Goal: Information Seeking & Learning: Learn about a topic

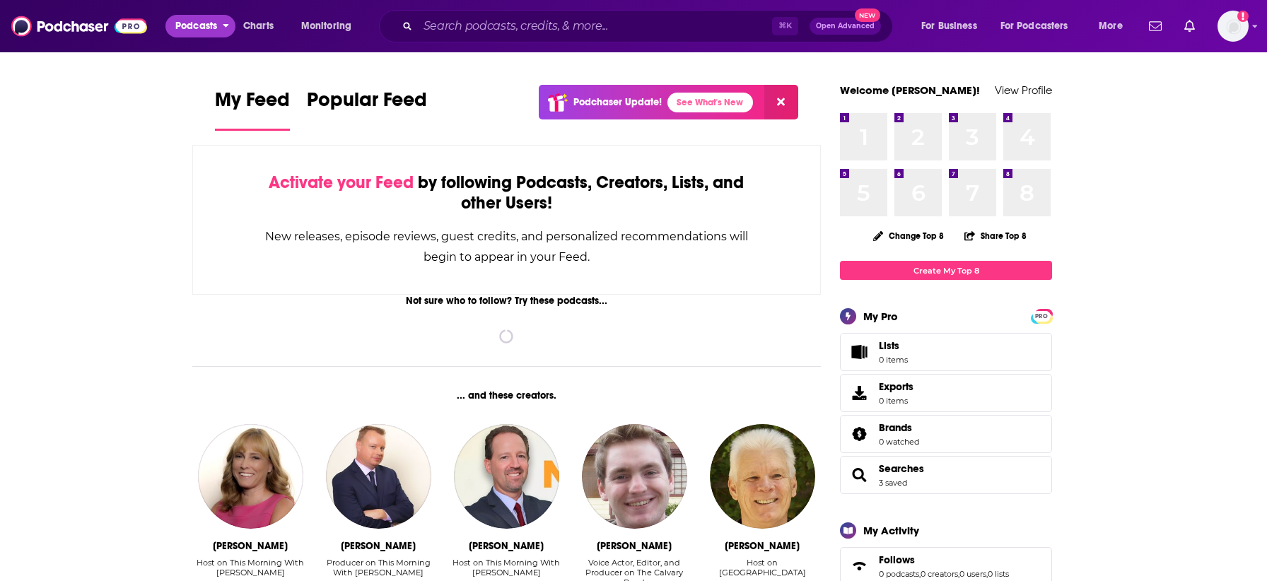
click at [203, 28] on span "Podcasts" at bounding box center [196, 26] width 42 height 20
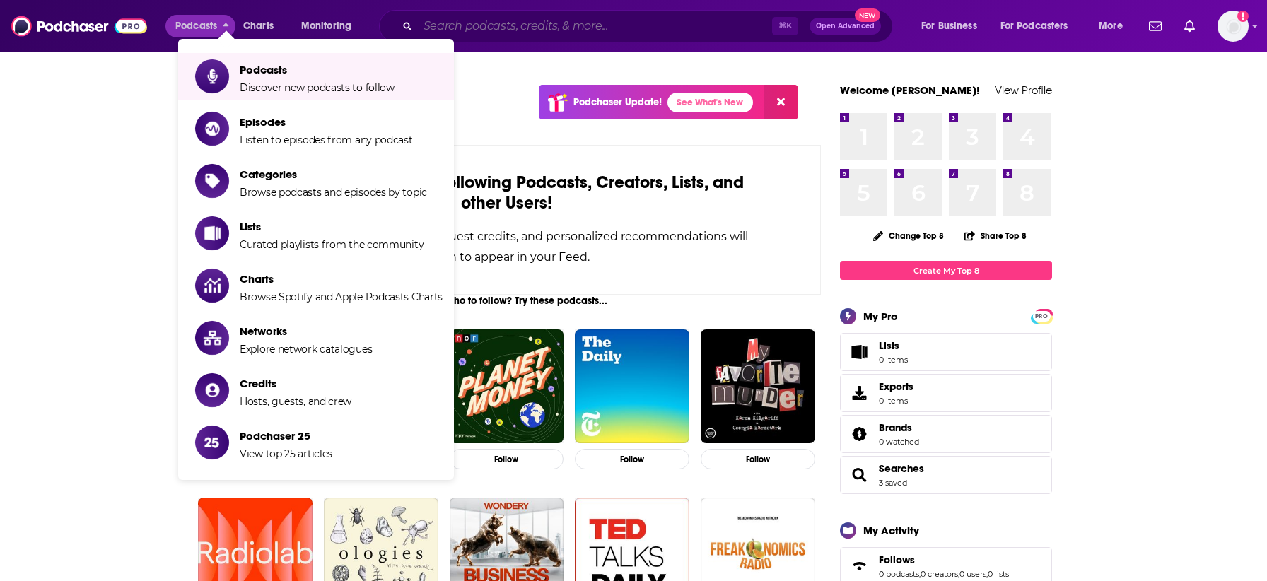
click at [518, 21] on input "Search podcasts, credits, & more..." at bounding box center [595, 26] width 354 height 23
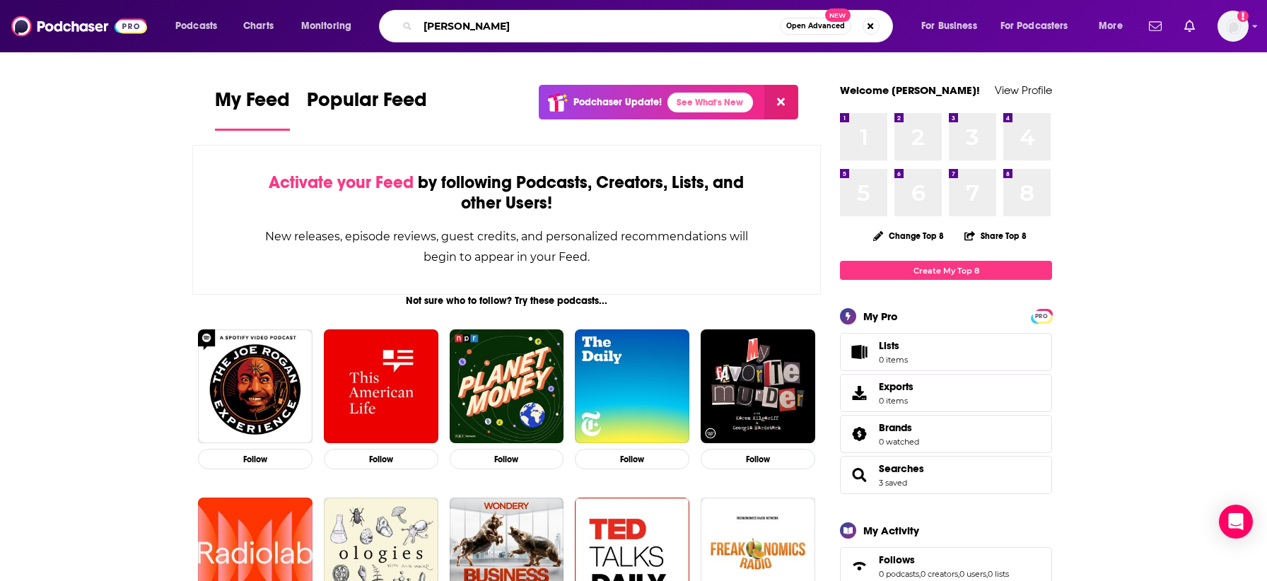
type input "[PERSON_NAME]"
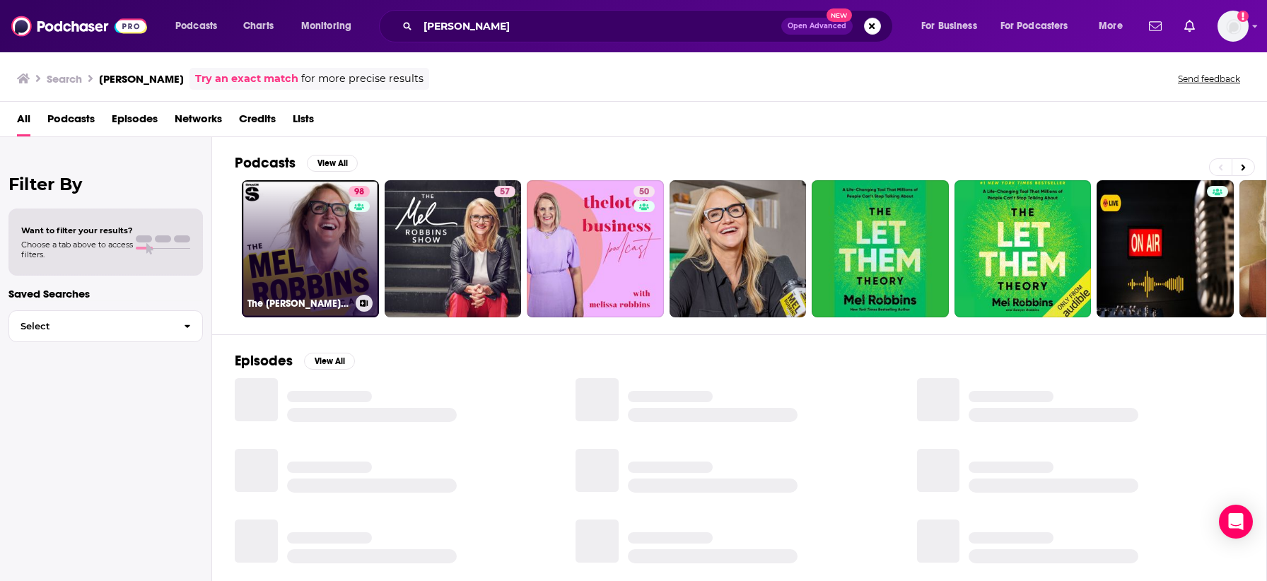
click at [318, 237] on link "98 The [PERSON_NAME] Podcast" at bounding box center [310, 248] width 137 height 137
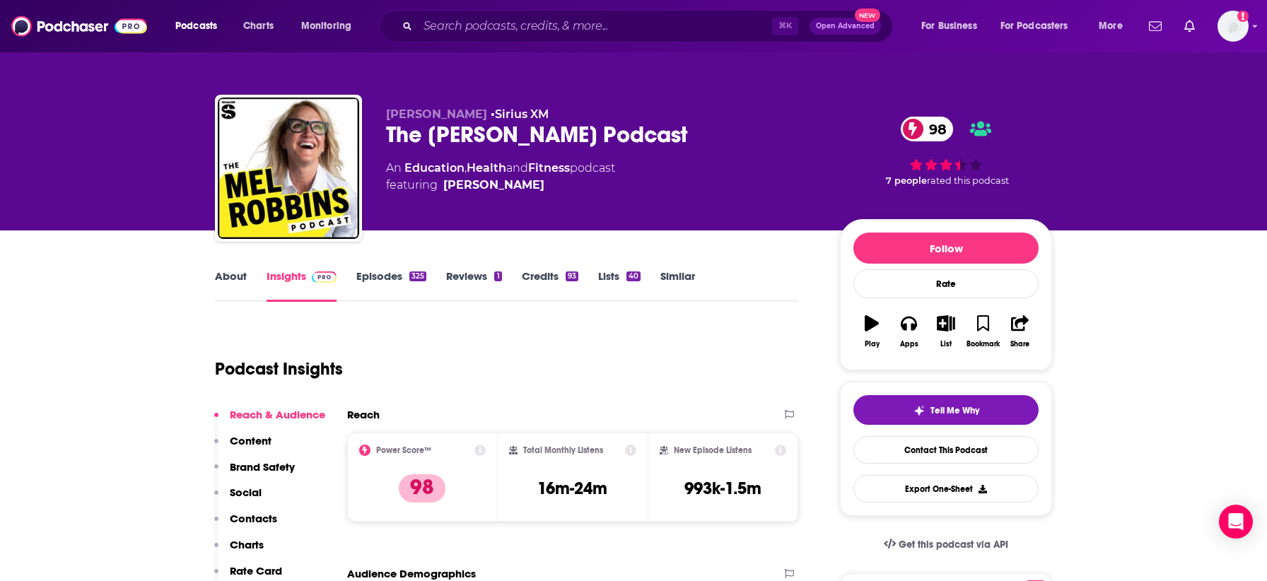
click at [675, 276] on link "Similar" at bounding box center [677, 285] width 35 height 33
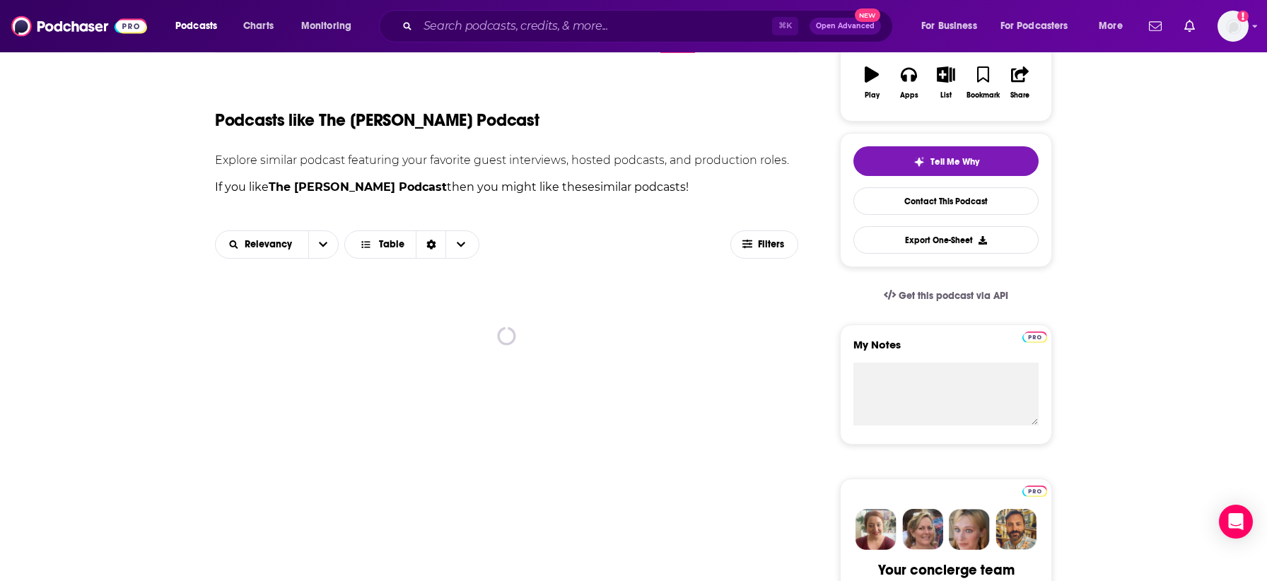
scroll to position [280, 0]
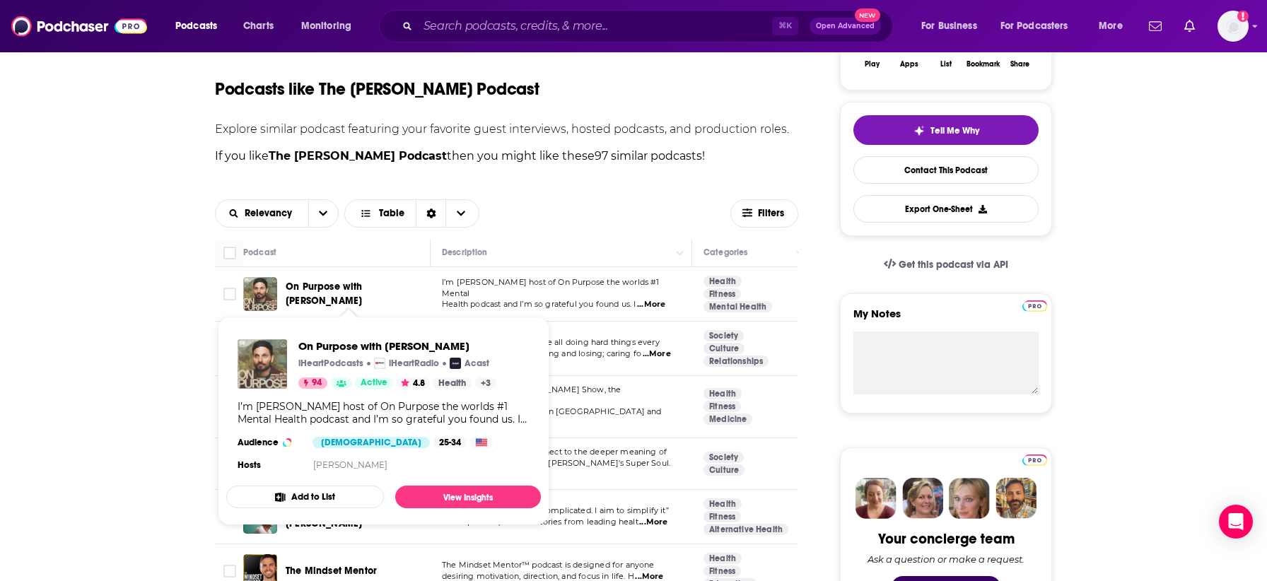
click at [358, 292] on span "On Purpose with [PERSON_NAME]" at bounding box center [324, 294] width 77 height 26
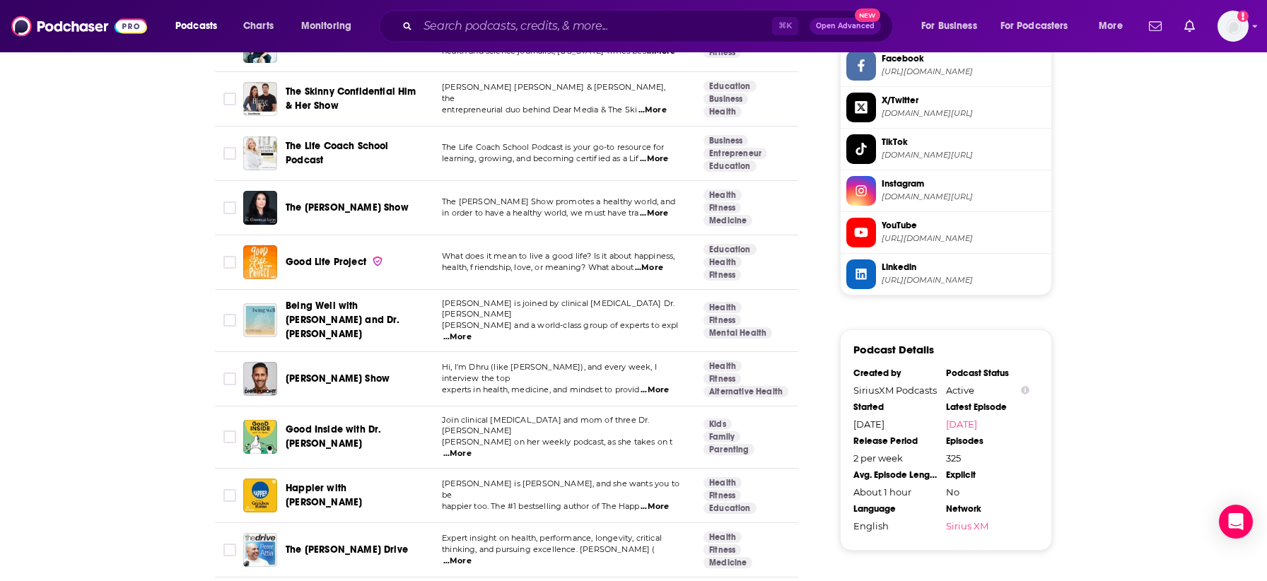
scroll to position [1411, 0]
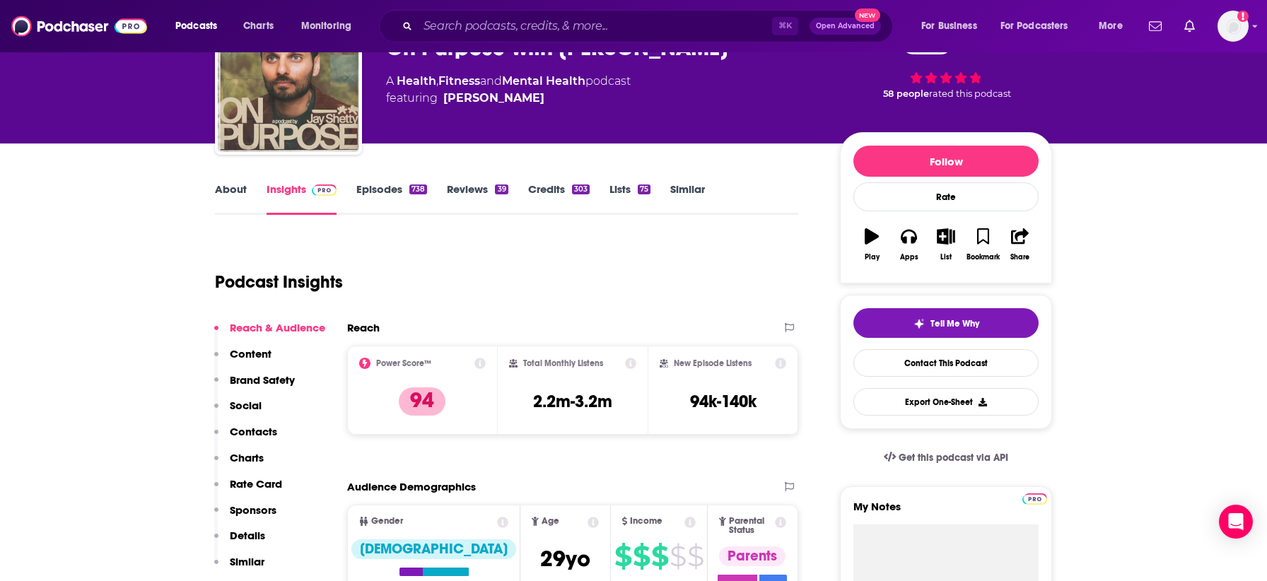
scroll to position [45, 0]
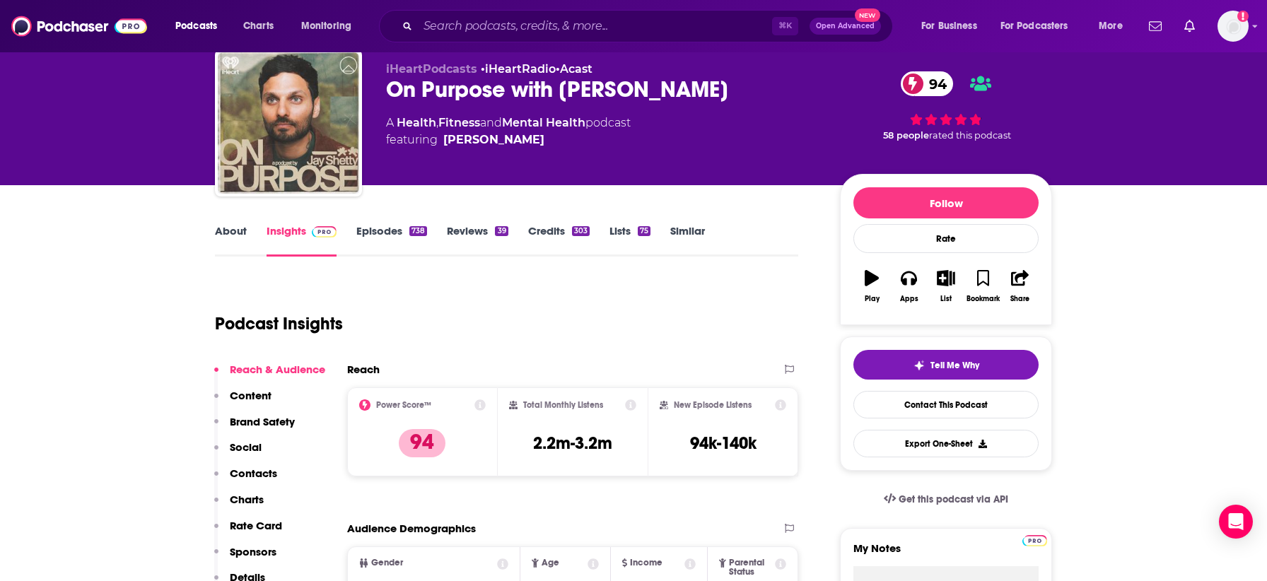
click at [396, 226] on link "Episodes 738" at bounding box center [391, 240] width 71 height 33
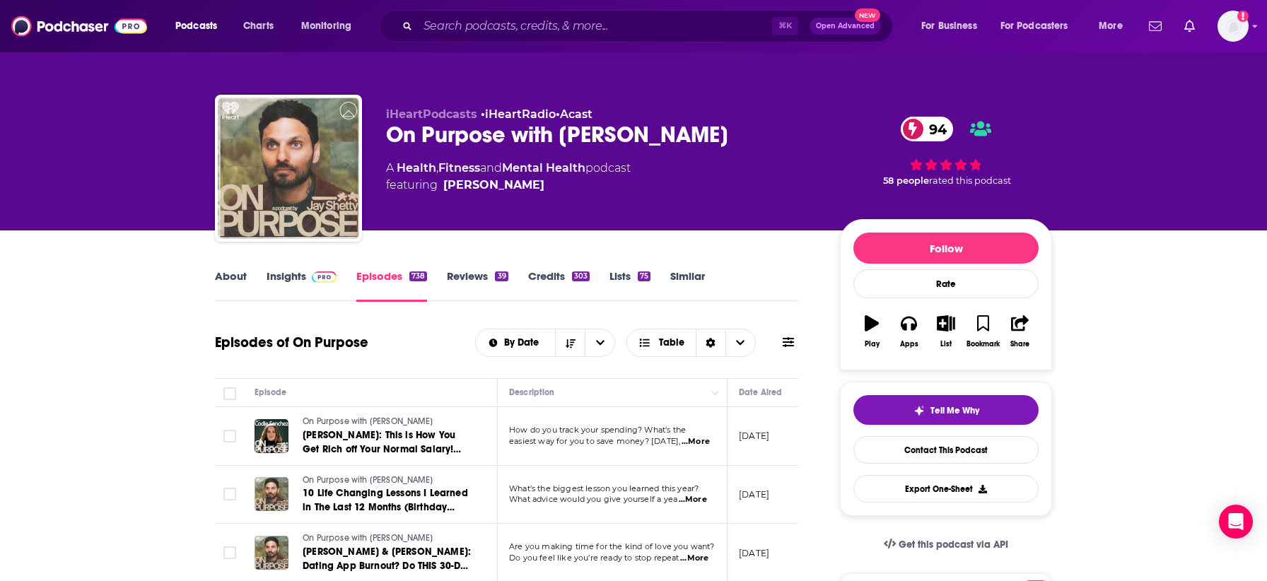
click at [530, 131] on div "On Purpose with Jay Shetty 94" at bounding box center [601, 135] width 431 height 28
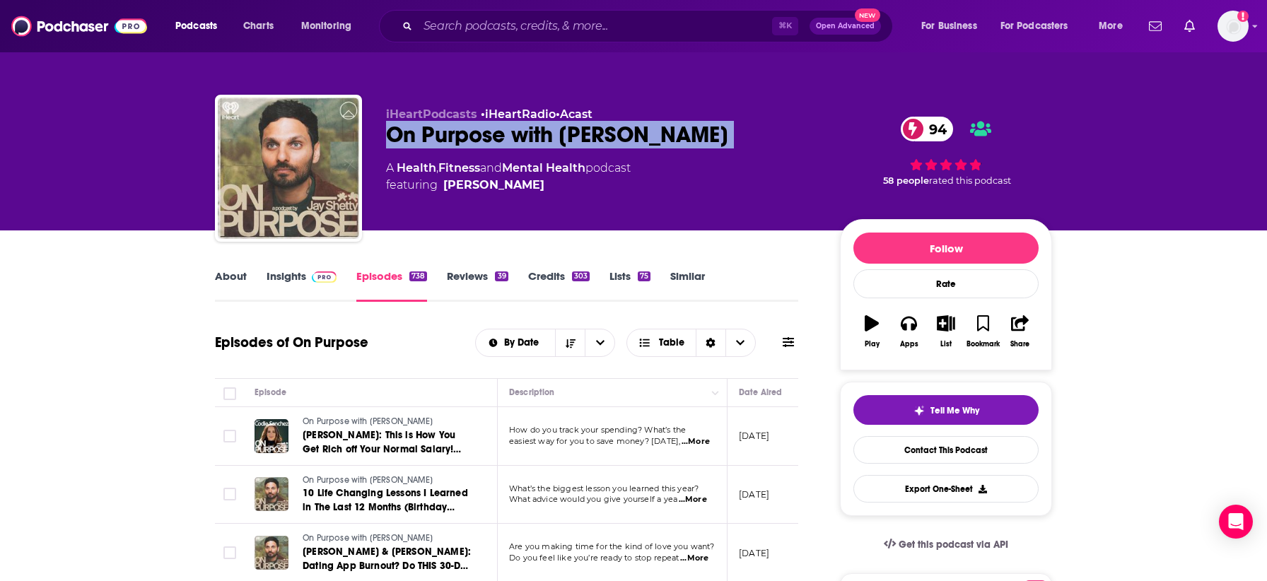
click at [530, 131] on div "On Purpose with Jay Shetty 94" at bounding box center [601, 135] width 431 height 28
copy div "On Purpose with Jay Shetty 94"
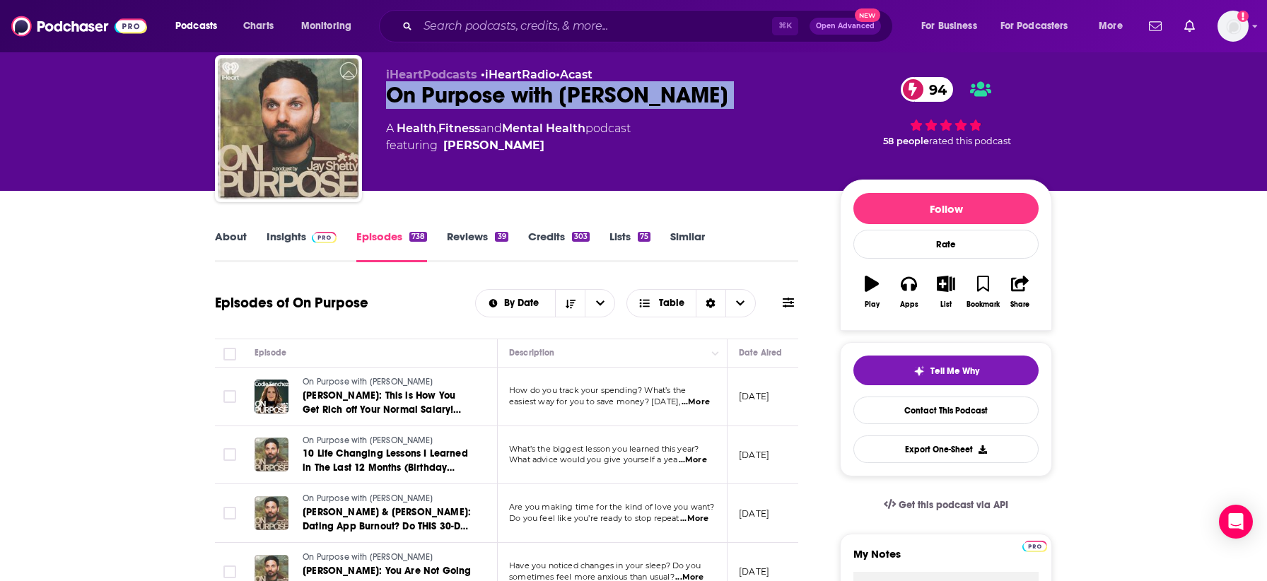
scroll to position [40, 0]
click at [240, 239] on link "About" at bounding box center [231, 246] width 32 height 33
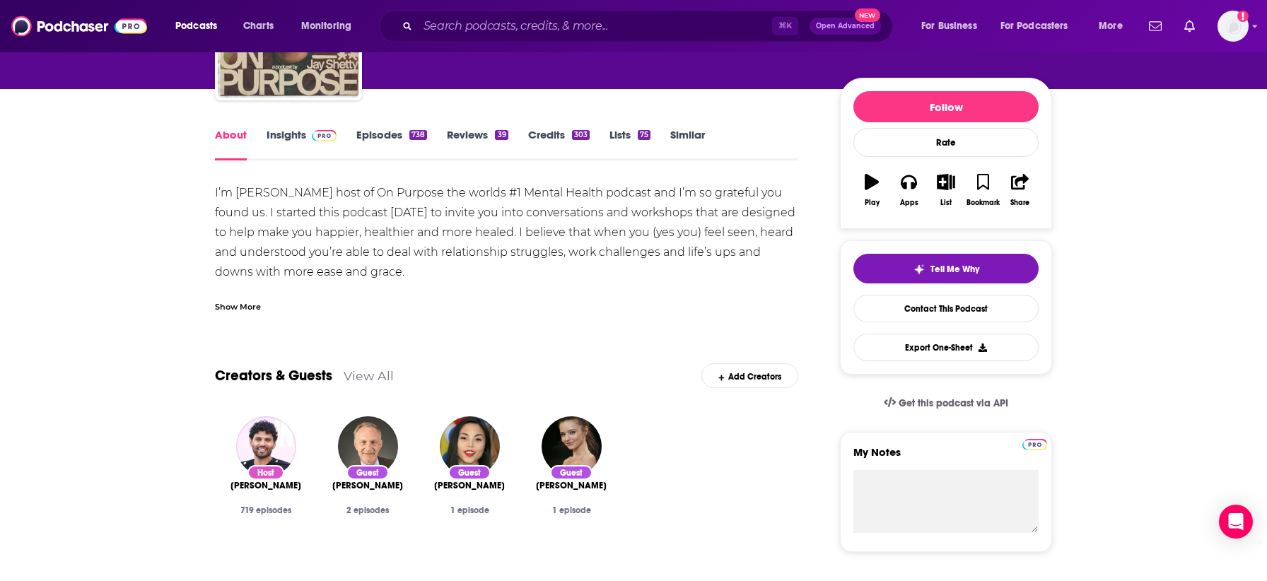
scroll to position [127, 0]
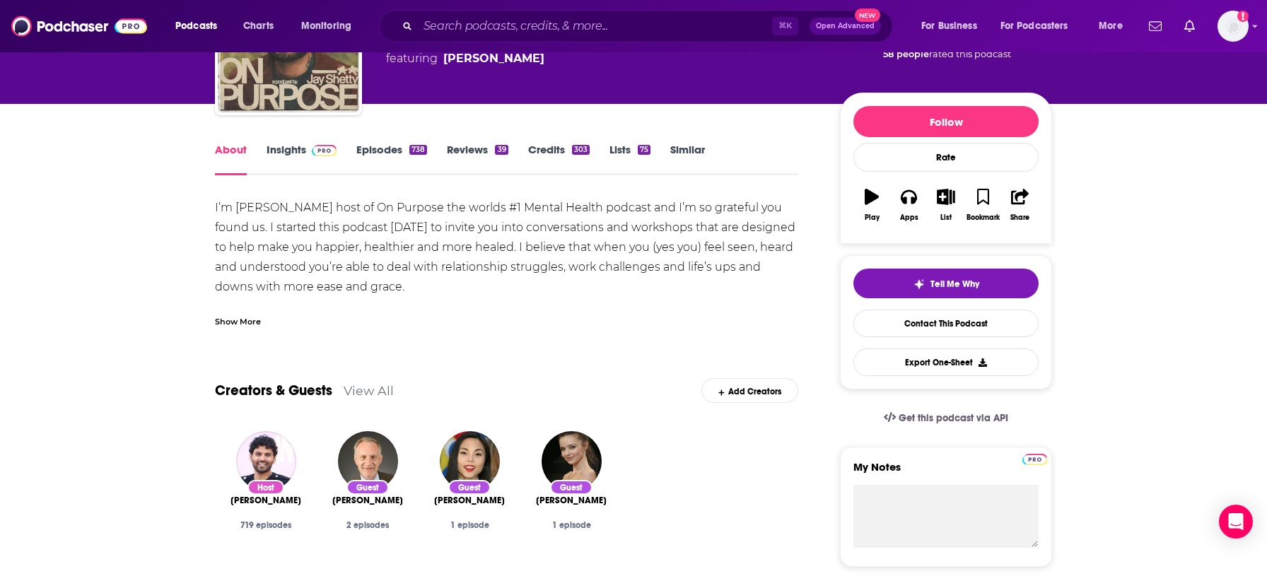
click at [284, 160] on link "Insights" at bounding box center [302, 159] width 70 height 33
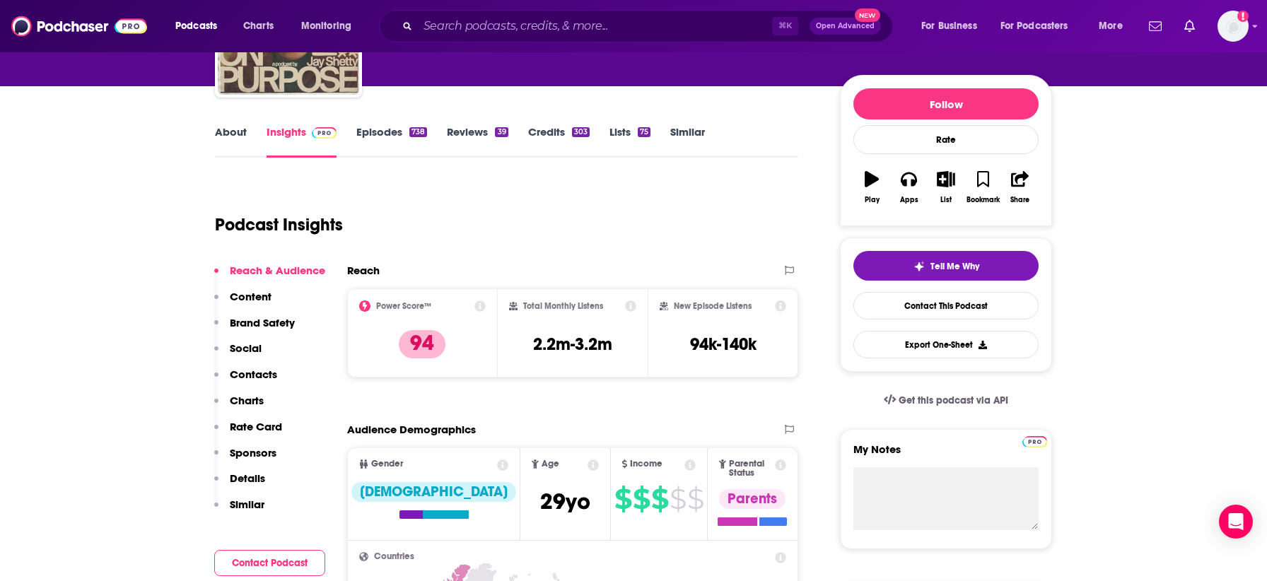
scroll to position [93, 0]
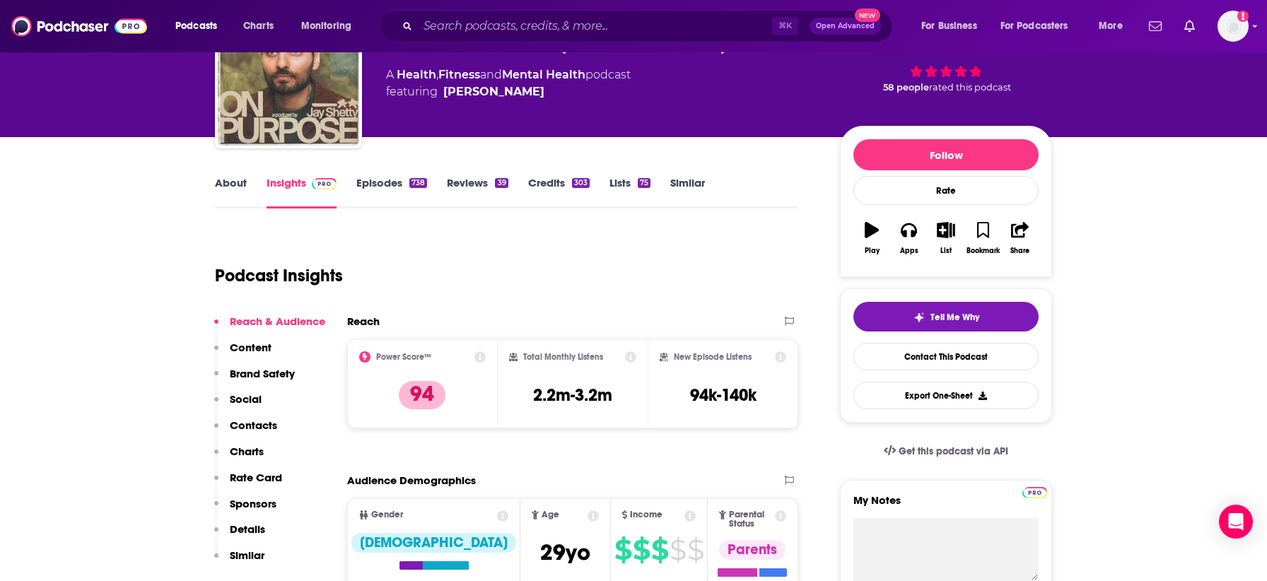
click at [228, 186] on link "About" at bounding box center [231, 192] width 32 height 33
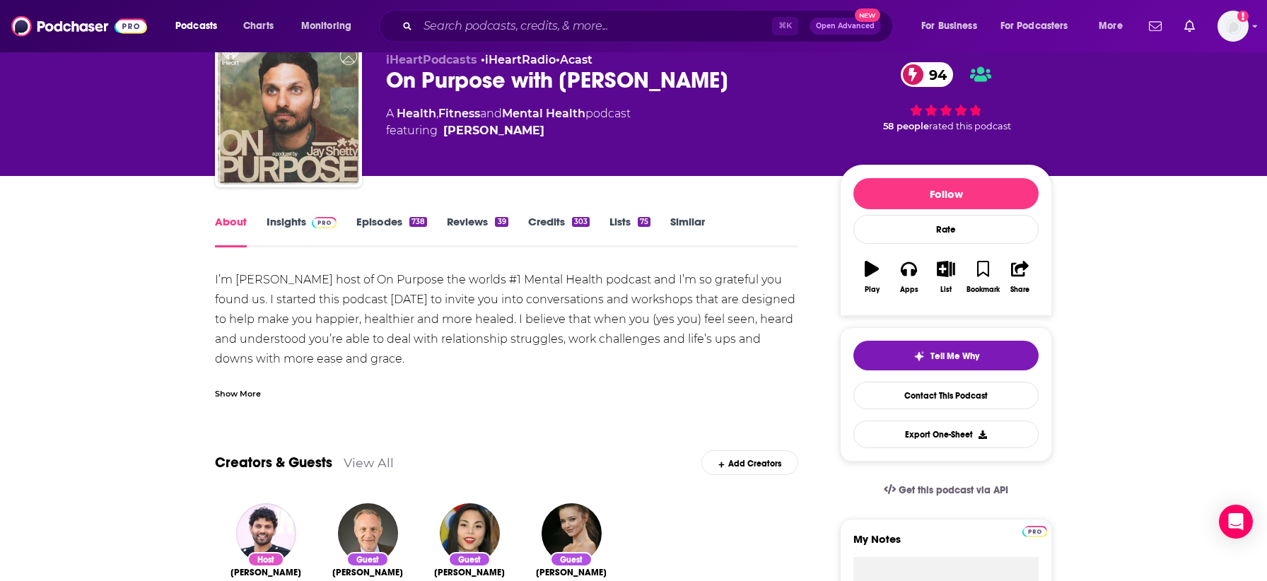
scroll to position [94, 0]
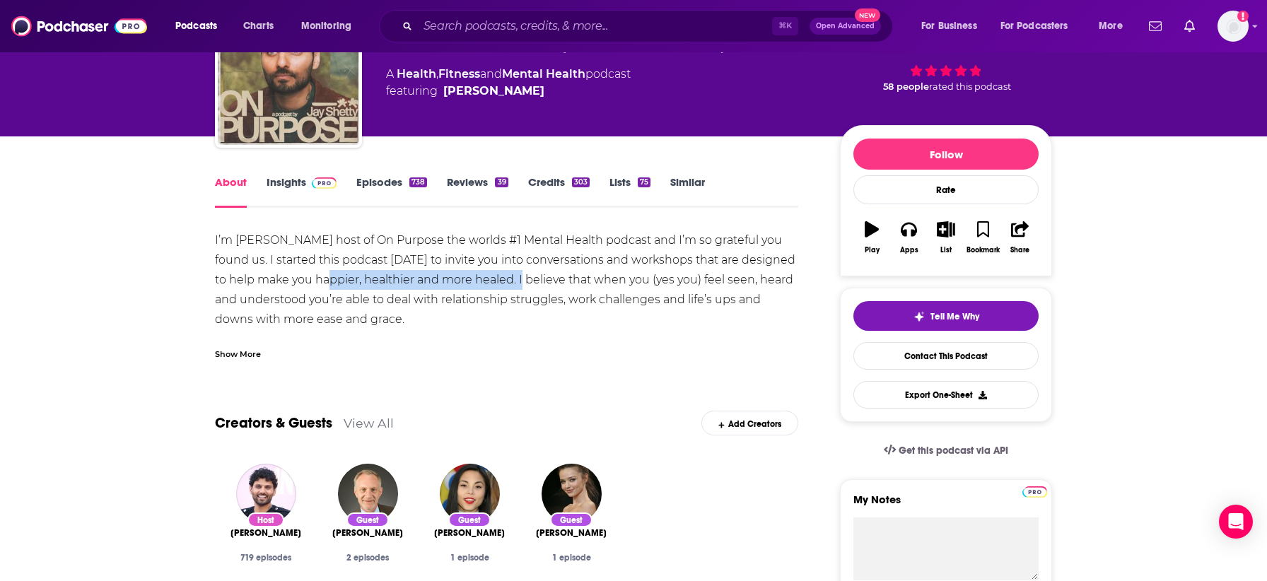
drag, startPoint x: 302, startPoint y: 282, endPoint x: 501, endPoint y: 286, distance: 199.4
click at [501, 286] on div "I’m Jay Shetty host of On Purpose the worlds #1 Mental Health podcast and I’m s…" at bounding box center [506, 340] width 583 height 218
copy div "happier, healthier and more healed."
